Goal: Check status: Check status

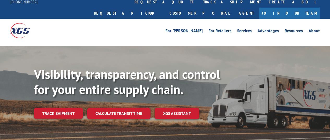
scroll to position [52, 0]
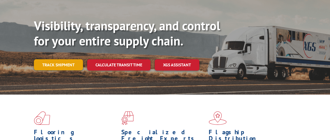
click at [61, 59] on link "Track shipment" at bounding box center [58, 64] width 49 height 11
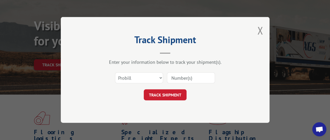
click at [194, 78] on input at bounding box center [191, 77] width 48 height 11
paste input "17503704"
type input "17503704"
click at [179, 94] on button "TRACK SHIPMENT" at bounding box center [165, 94] width 43 height 11
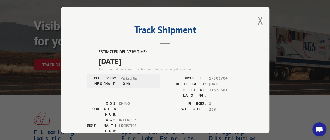
click at [258, 17] on button "Close modal" at bounding box center [260, 21] width 6 height 14
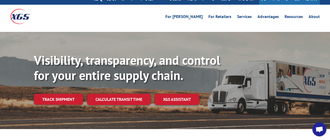
scroll to position [26, 0]
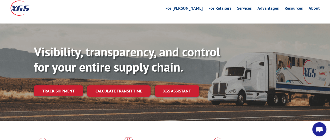
click at [109, 85] on link "Calculate transit time" at bounding box center [118, 90] width 63 height 11
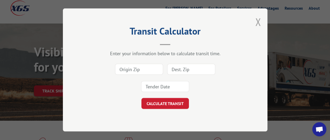
click at [258, 23] on button "Close modal" at bounding box center [258, 22] width 6 height 14
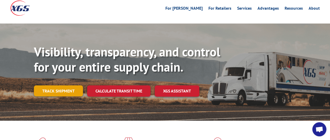
click at [58, 85] on link "Track shipment" at bounding box center [58, 90] width 49 height 11
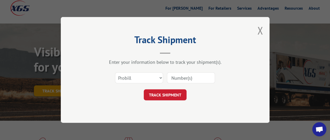
scroll to position [0, 0]
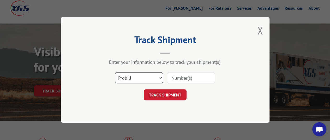
click at [127, 76] on select "Select category... Probill BOL PO" at bounding box center [139, 77] width 48 height 11
click at [127, 77] on select "Select category... Probill BOL PO" at bounding box center [139, 77] width 48 height 11
click at [138, 76] on select "Select category... Probill BOL PO" at bounding box center [139, 77] width 48 height 11
click at [115, 72] on select "Select category... Probill BOL PO" at bounding box center [139, 77] width 48 height 11
click at [180, 77] on input at bounding box center [191, 77] width 48 height 11
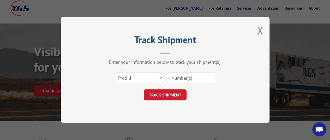
paste input "17503704"
type input "17503704"
click at [174, 92] on button "TRACK SHIPMENT" at bounding box center [165, 94] width 43 height 11
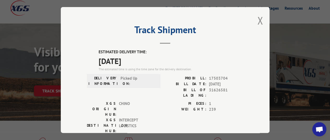
click at [254, 18] on div "Track Shipment ESTIMATED DELIVERY TIME: [DATE] The estimated time is using the …" at bounding box center [165, 70] width 209 height 126
click at [259, 21] on button "Close modal" at bounding box center [260, 21] width 6 height 14
